Goal: Task Accomplishment & Management: Manage account settings

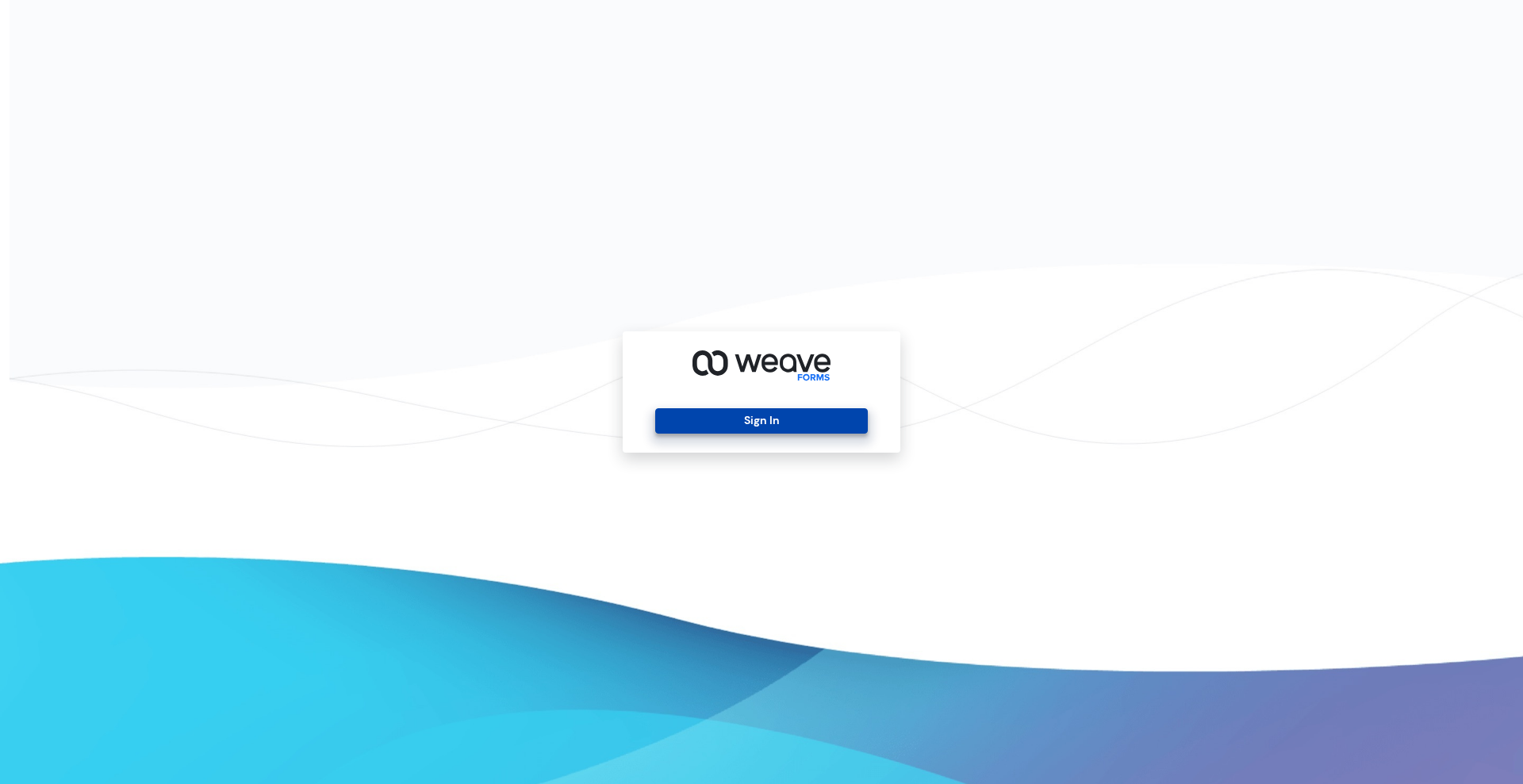
click at [774, 421] on button "Sign In" at bounding box center [760, 420] width 211 height 25
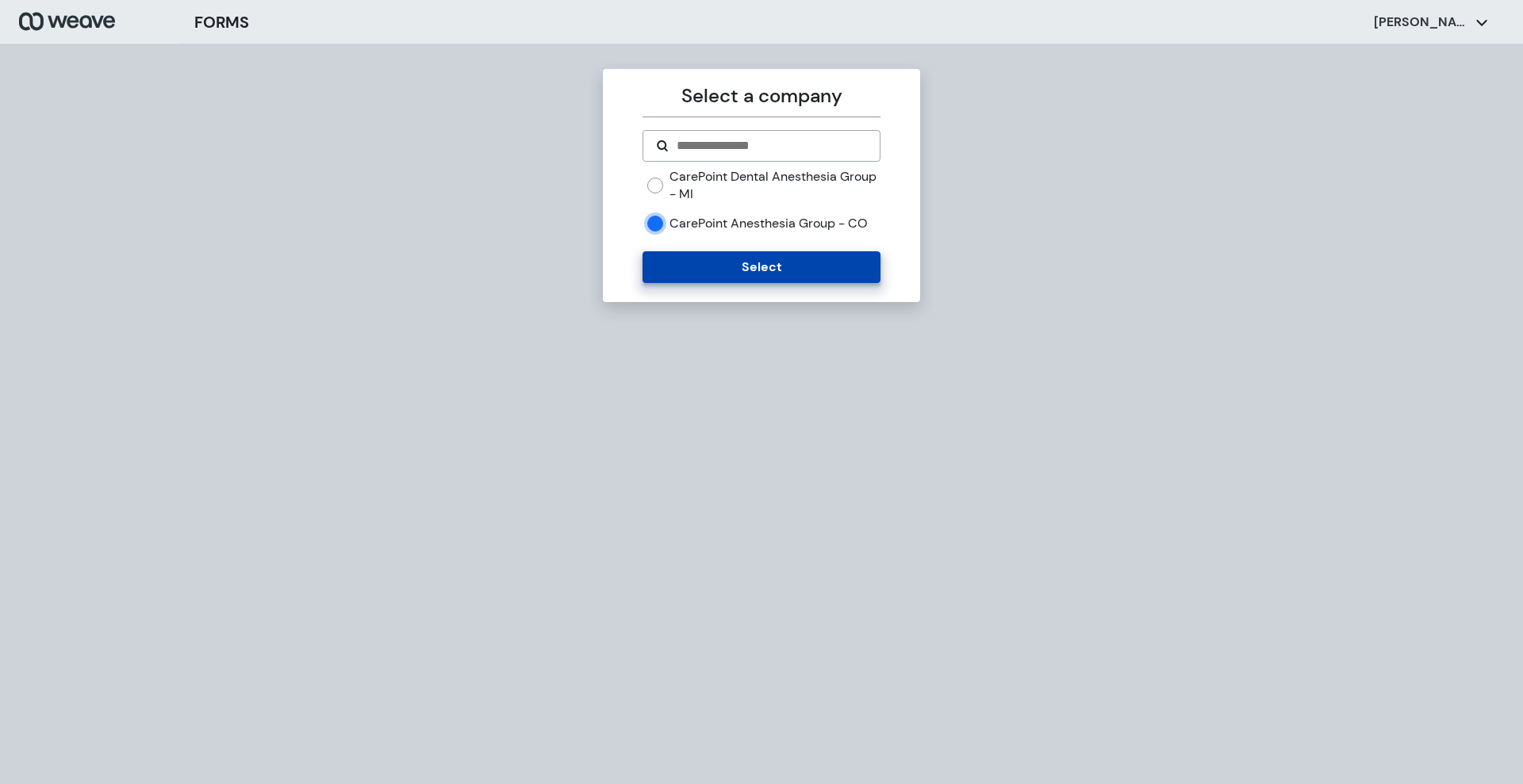
click at [704, 283] on button "Select" at bounding box center [761, 267] width 237 height 32
